Goal: Book appointment/travel/reservation

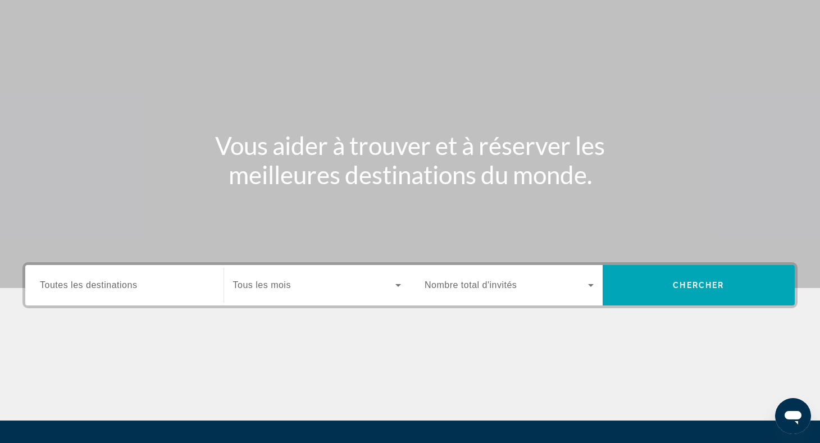
scroll to position [55, 1]
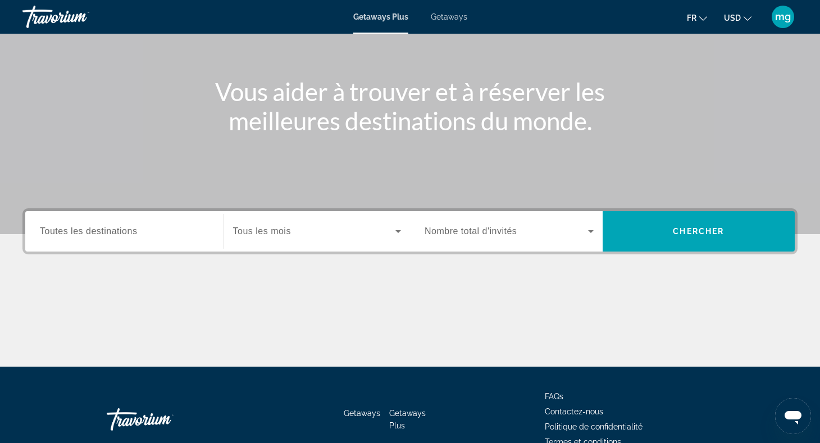
click at [86, 228] on span "Toutes les destinations" at bounding box center [88, 231] width 97 height 10
click at [86, 228] on input "Destination Toutes les destinations" at bounding box center [124, 231] width 169 height 13
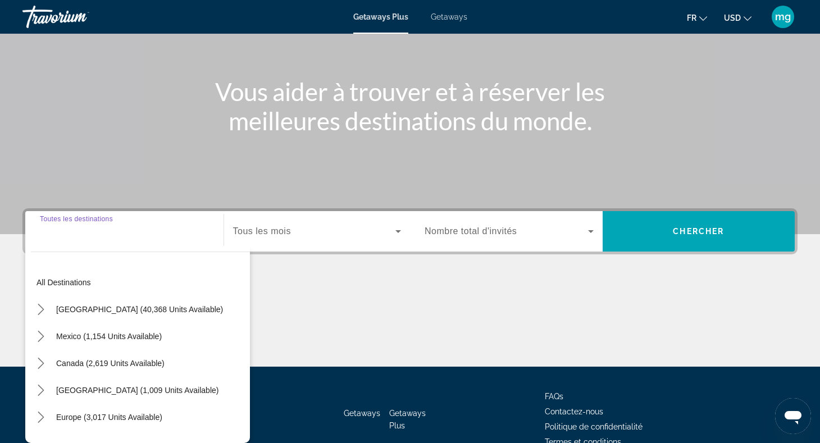
scroll to position [164, 0]
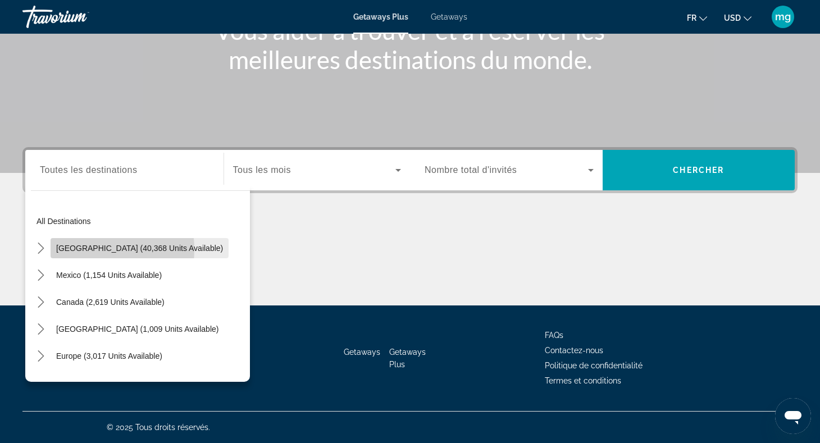
click at [71, 250] on span "[GEOGRAPHIC_DATA] (40,368 units available)" at bounding box center [139, 248] width 167 height 9
type input "**********"
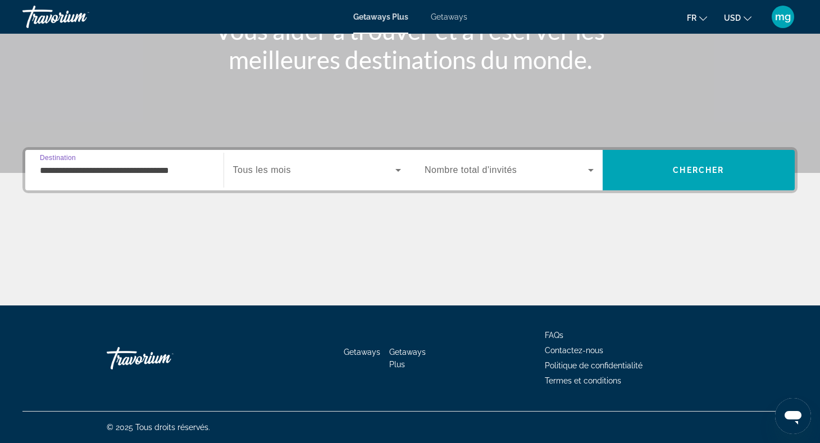
click at [463, 176] on span "Search widget" at bounding box center [505, 169] width 163 height 13
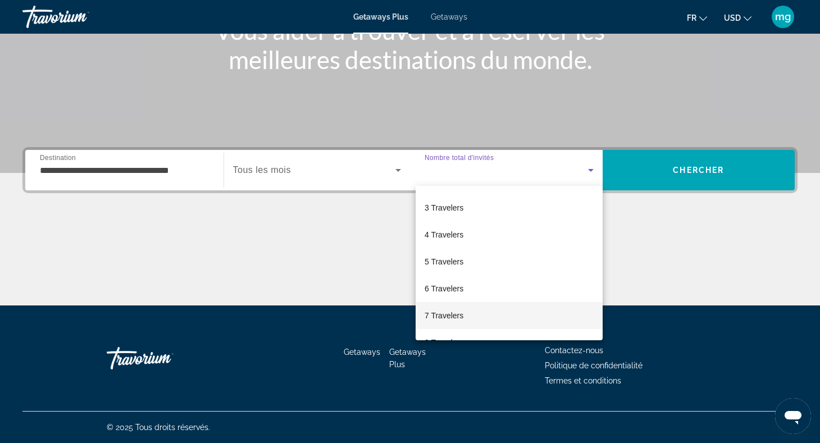
scroll to position [45, 0]
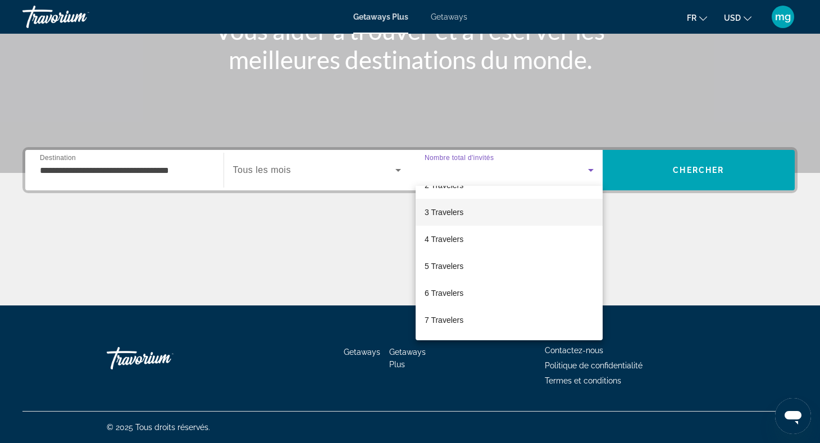
click at [464, 214] on mat-option "3 Travelers" at bounding box center [508, 212] width 187 height 27
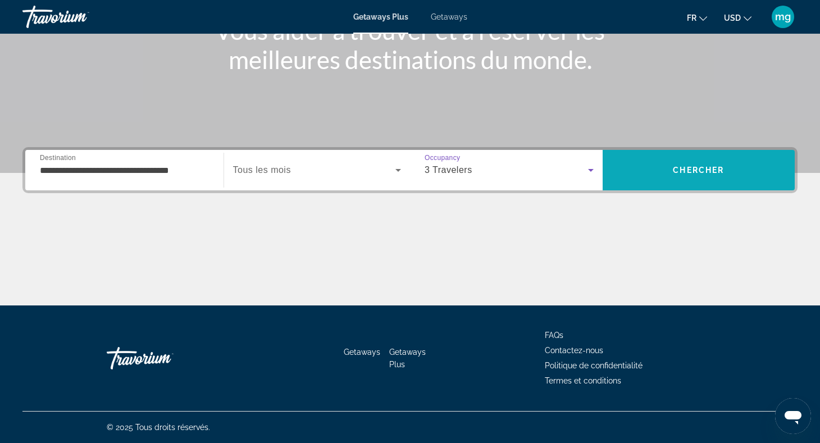
click at [662, 175] on span "Search" at bounding box center [698, 170] width 193 height 27
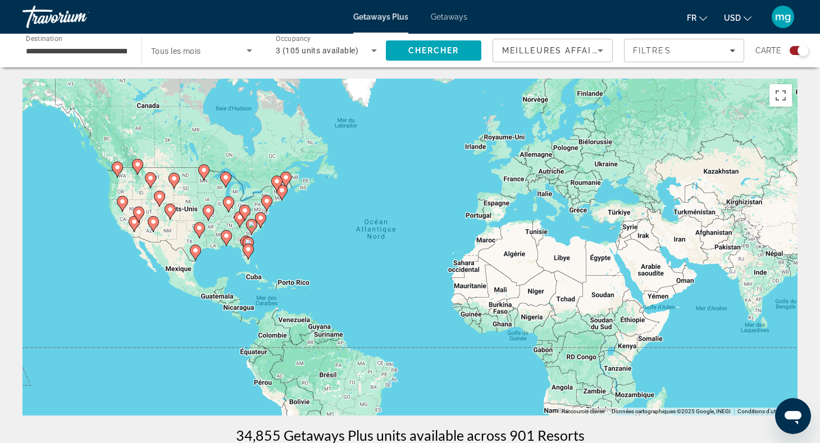
click at [747, 20] on icon "Change currency" at bounding box center [747, 18] width 8 height 4
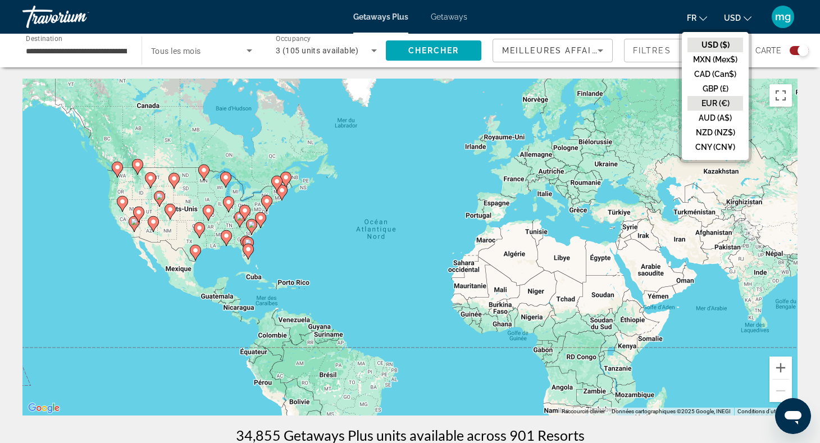
click at [710, 102] on button "EUR (€)" at bounding box center [715, 103] width 56 height 15
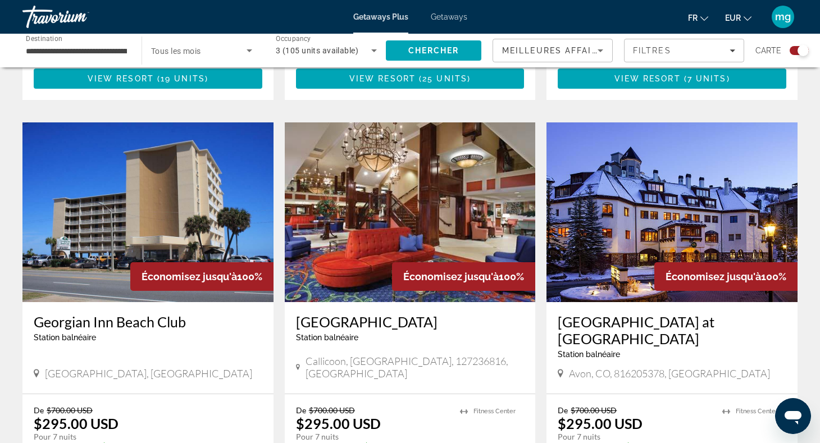
scroll to position [1561, 0]
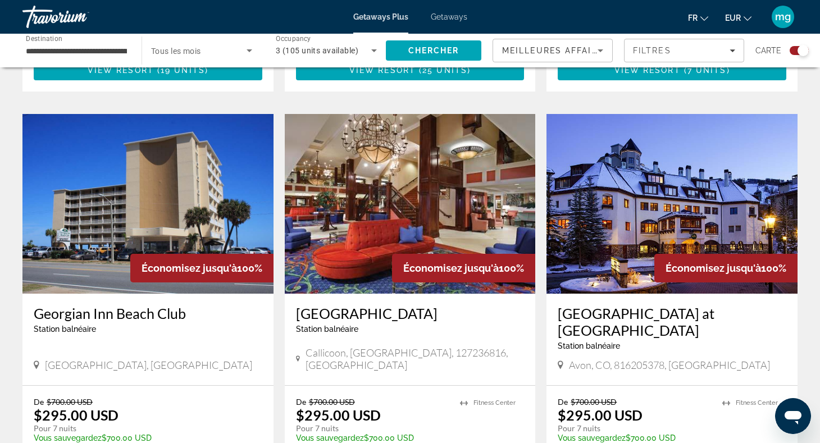
click at [619, 183] on img "Main content" at bounding box center [671, 204] width 251 height 180
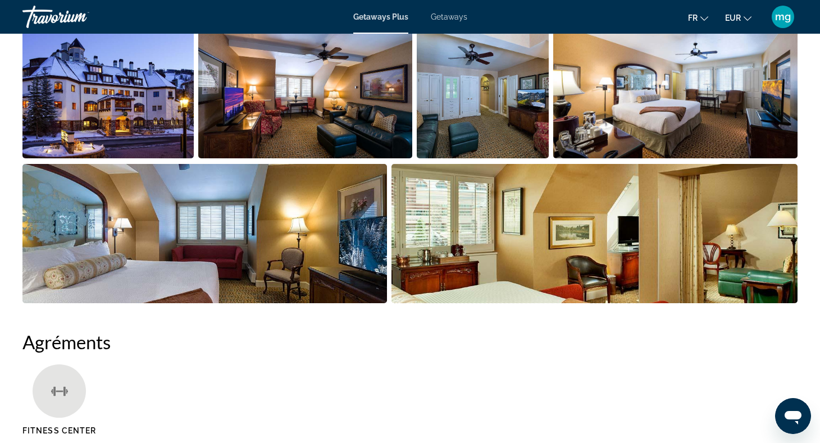
scroll to position [591, 0]
